Goal: Check status

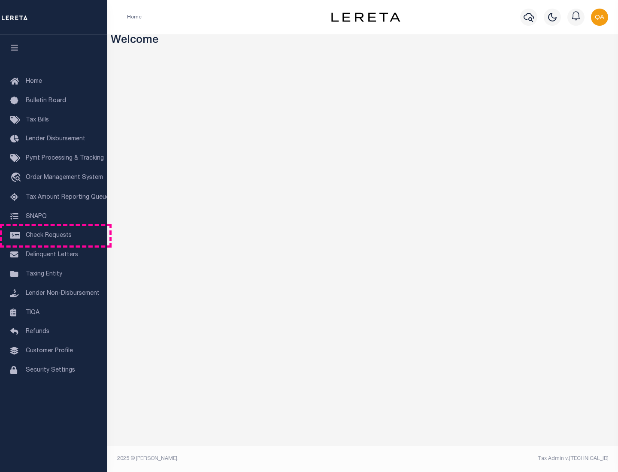
click at [54, 236] on span "Check Requests" at bounding box center [49, 236] width 46 height 6
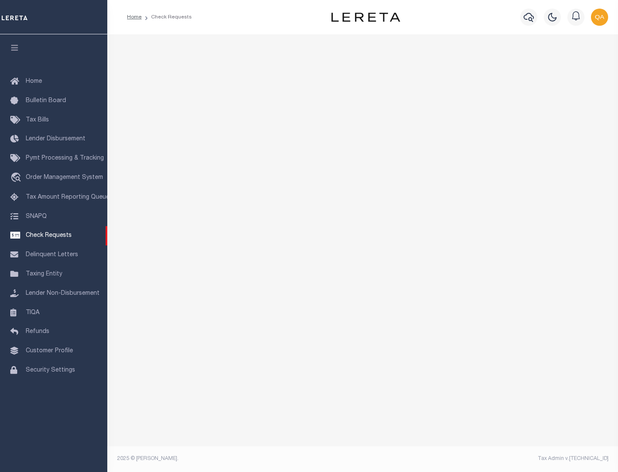
select select "50"
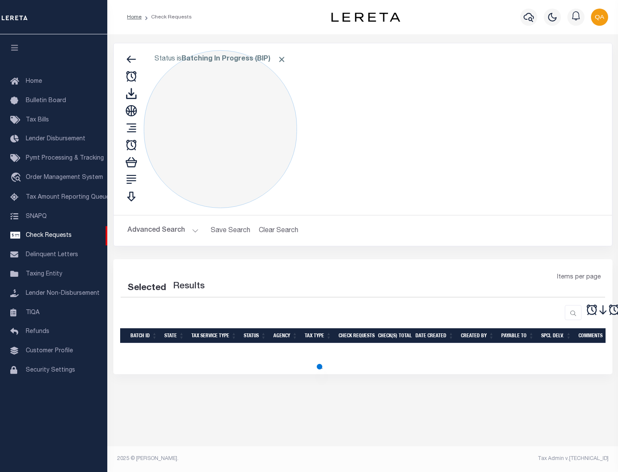
select select "50"
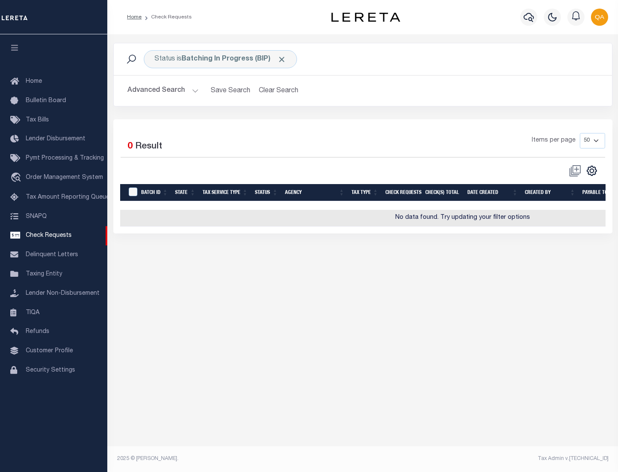
click at [282, 59] on span "Click to Remove" at bounding box center [281, 59] width 9 height 9
